Goal: Transaction & Acquisition: Obtain resource

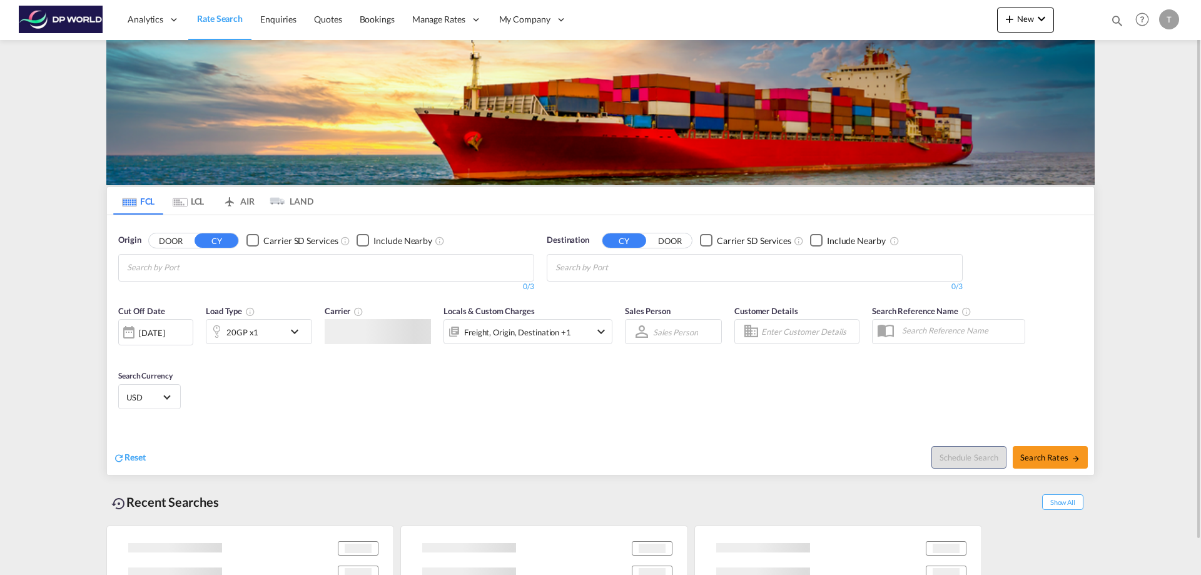
click at [185, 278] on md-chips at bounding box center [326, 268] width 415 height 26
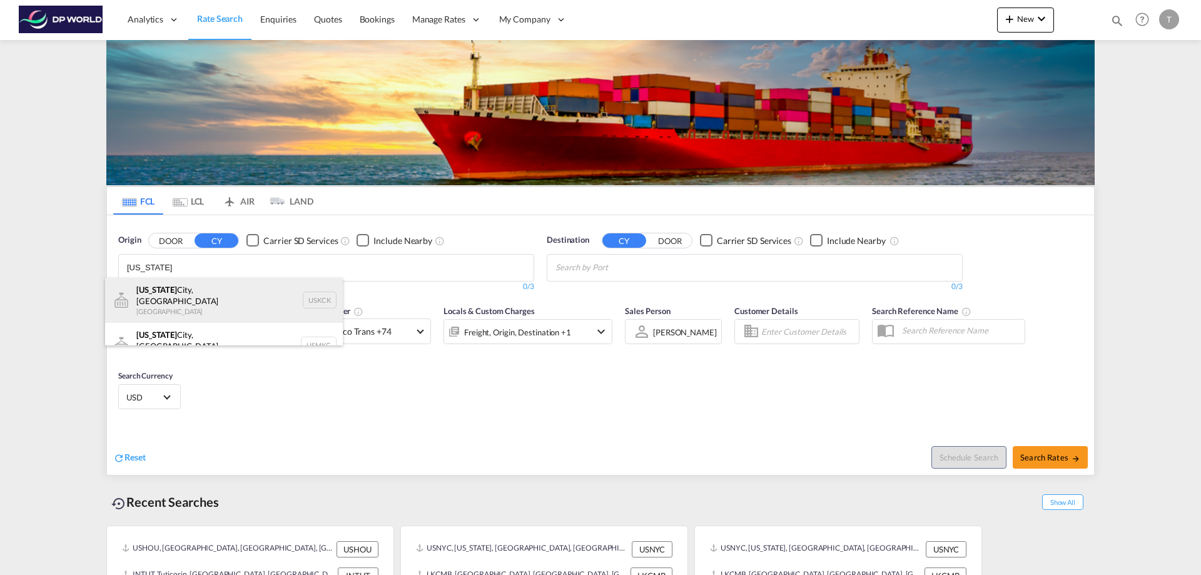
type input "[US_STATE]"
click at [156, 293] on div "[US_STATE][GEOGRAPHIC_DATA], [GEOGRAPHIC_DATA] [GEOGRAPHIC_DATA] USKCK" at bounding box center [224, 300] width 238 height 45
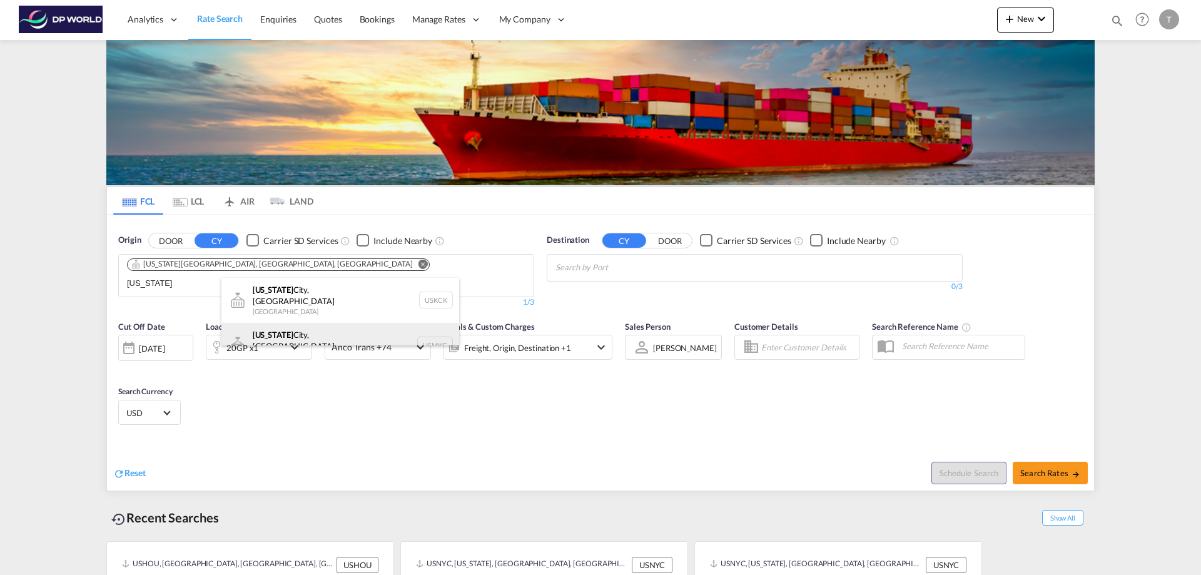
type input "[US_STATE]"
click at [302, 332] on div "[US_STATE][GEOGRAPHIC_DATA], [GEOGRAPHIC_DATA] [GEOGRAPHIC_DATA] USMKC" at bounding box center [340, 345] width 238 height 45
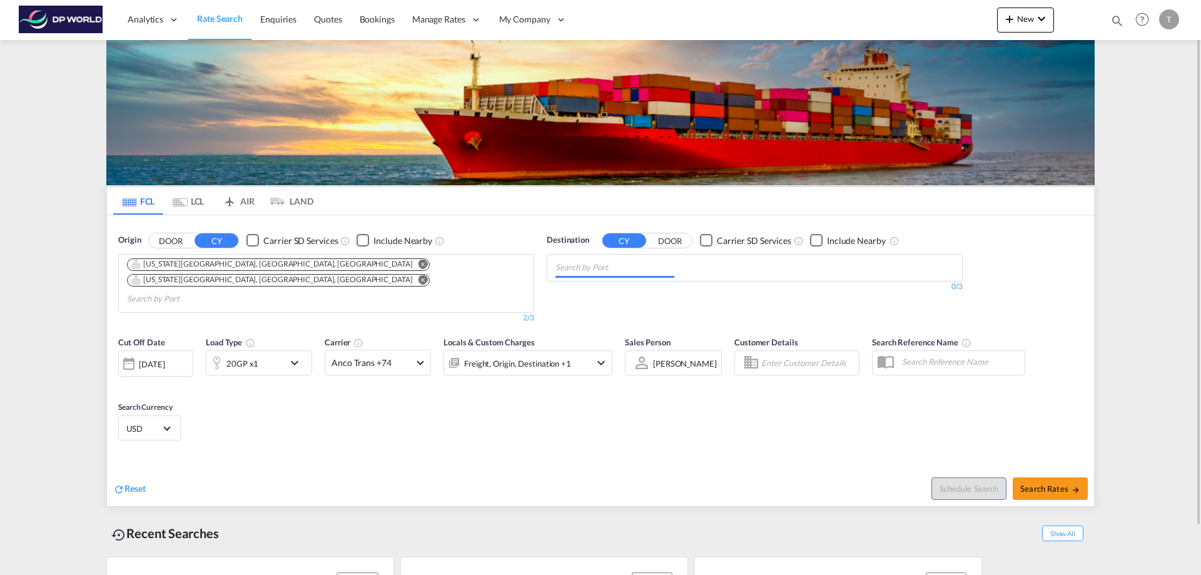
click at [626, 264] on input "Chips input." at bounding box center [615, 268] width 119 height 20
type input "yangon"
click at [619, 289] on div "Rangoon ( [GEOGRAPHIC_DATA] ) [GEOGRAPHIC_DATA] MMRGN" at bounding box center [653, 297] width 238 height 38
click at [288, 355] on md-icon "icon-chevron-down" at bounding box center [297, 362] width 21 height 15
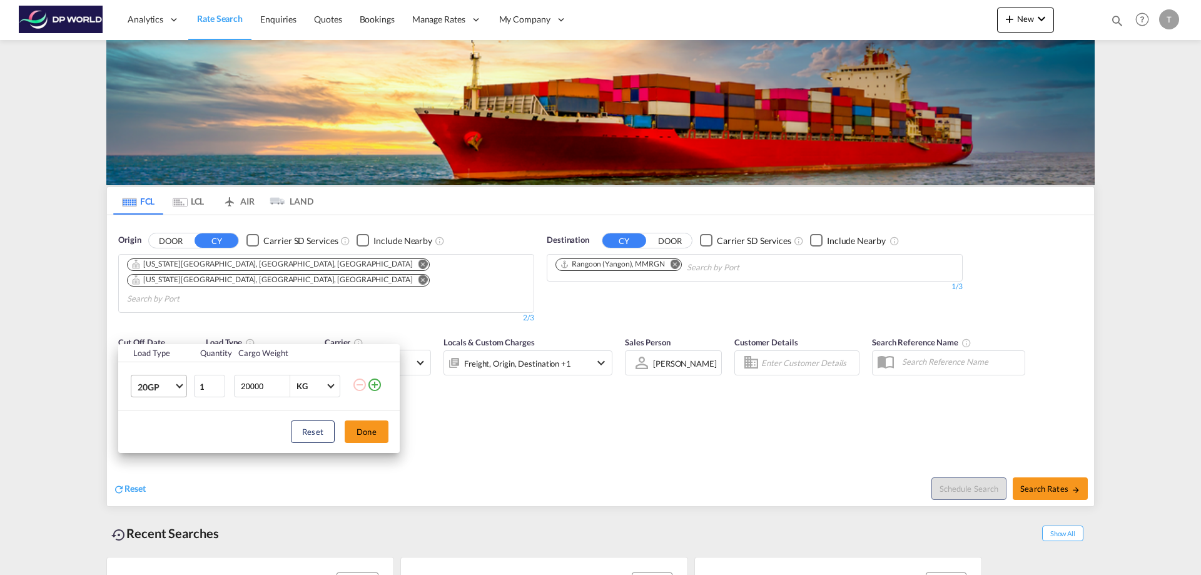
click at [179, 390] on md-select-value "20GP" at bounding box center [161, 385] width 50 height 21
click at [160, 441] on div "40HC" at bounding box center [149, 446] width 23 height 13
click at [360, 432] on button "Done" at bounding box center [367, 431] width 44 height 23
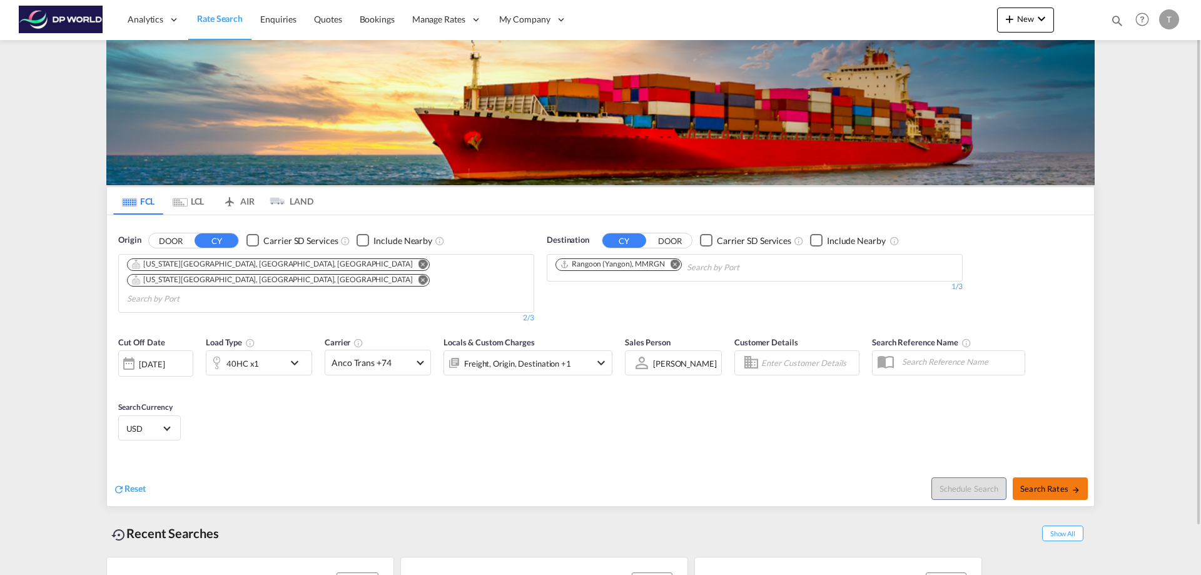
click at [1054, 484] on span "Search Rates" at bounding box center [1050, 489] width 60 height 10
type input "USKCK,USMKC to MMRGN / [DATE]"
